Goal: Find contact information: Find contact information

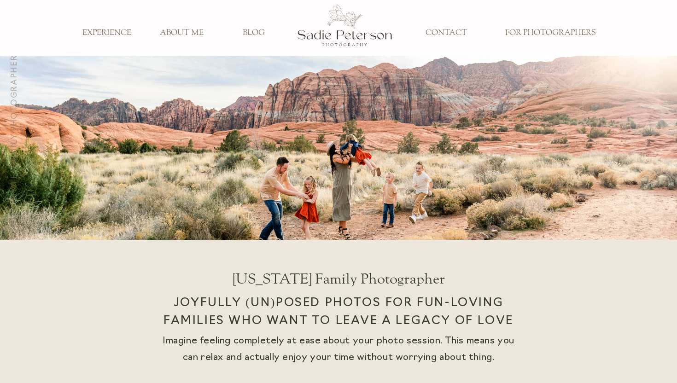
click at [450, 35] on h3 "CONTACT" at bounding box center [446, 33] width 61 height 10
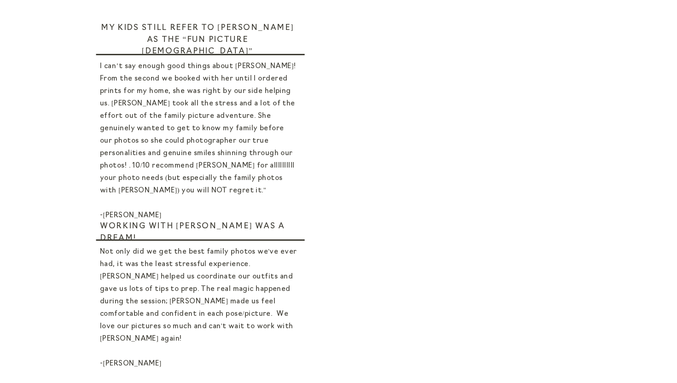
scroll to position [538, 0]
